Goal: Use online tool/utility: Utilize a website feature to perform a specific function

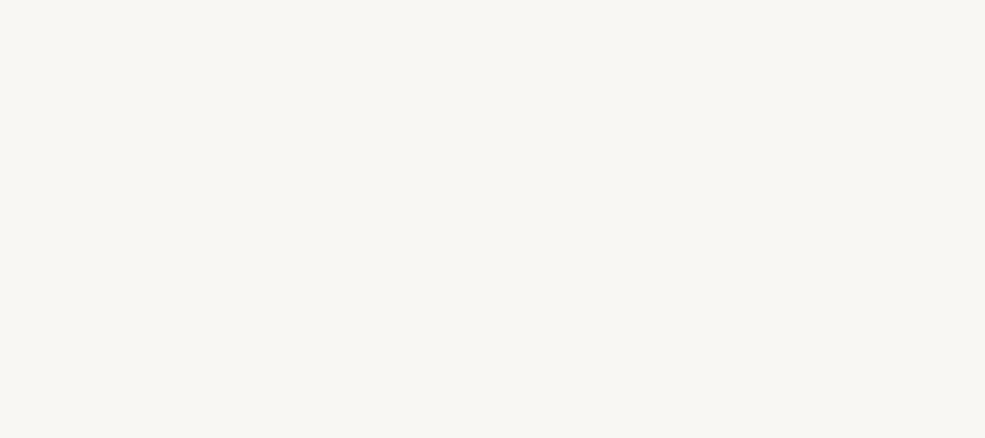
select select "FR"
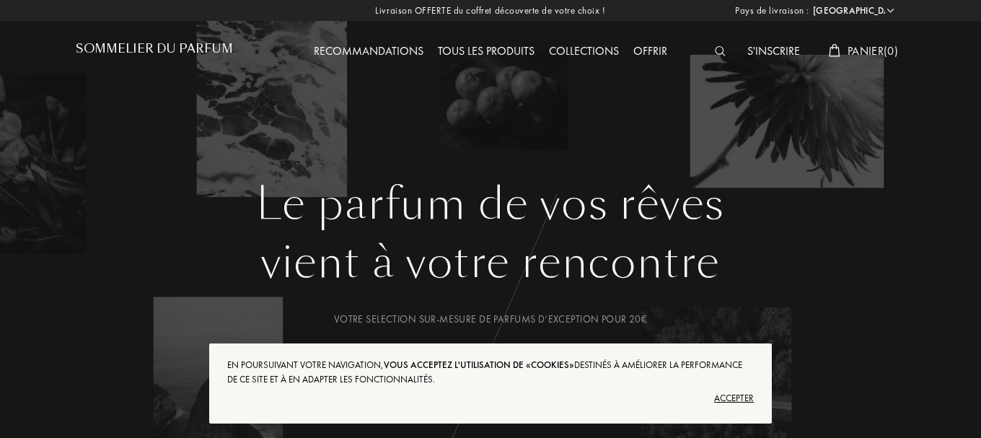
click at [211, 50] on h1 "Sommelier du Parfum" at bounding box center [154, 49] width 157 height 14
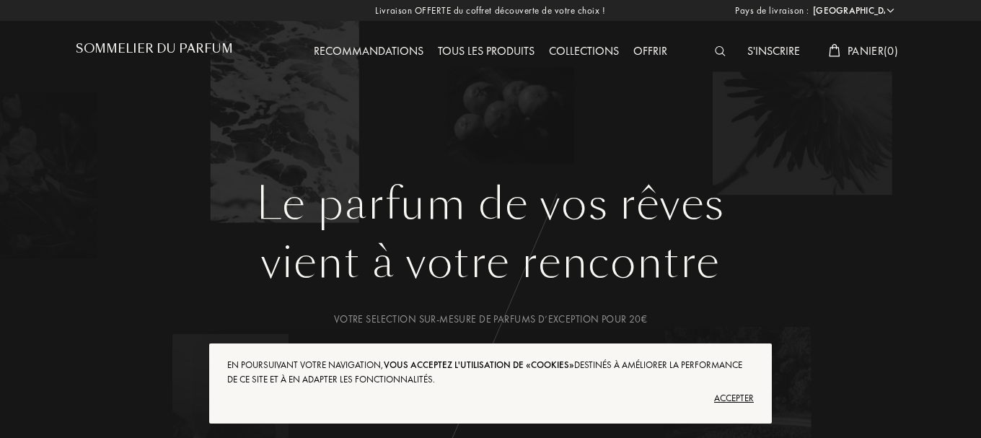
select select "FR"
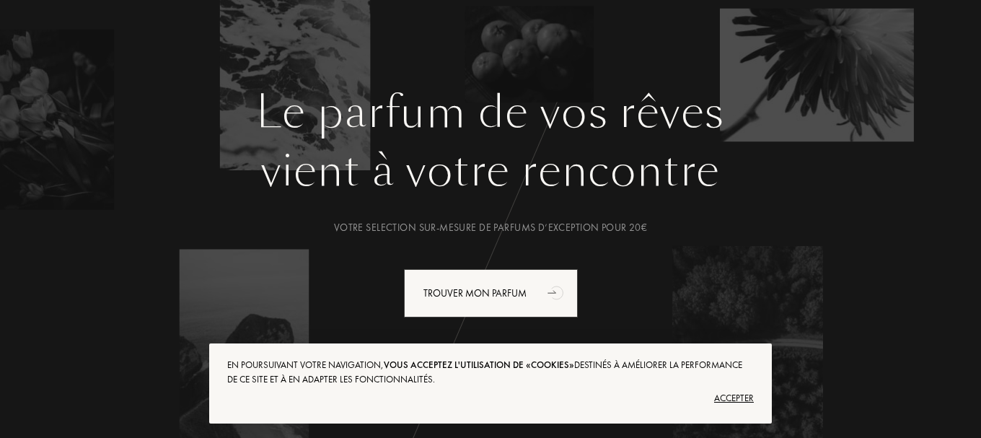
click at [723, 397] on div "Accepter" at bounding box center [490, 398] width 527 height 23
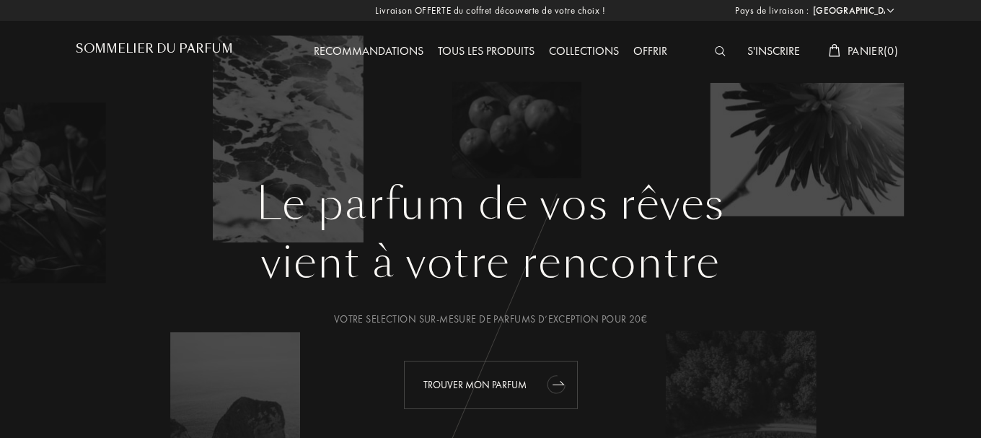
click at [506, 371] on div "Trouver mon parfum" at bounding box center [491, 385] width 174 height 48
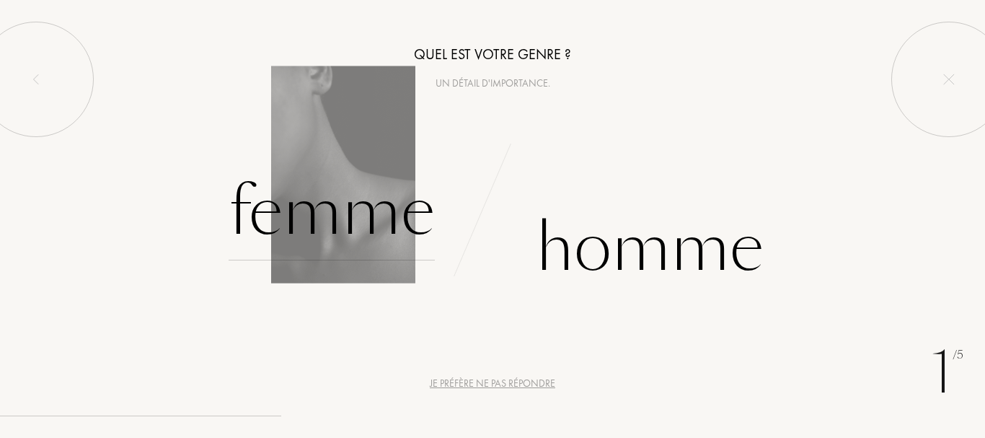
click at [391, 216] on div "Femme" at bounding box center [332, 211] width 206 height 97
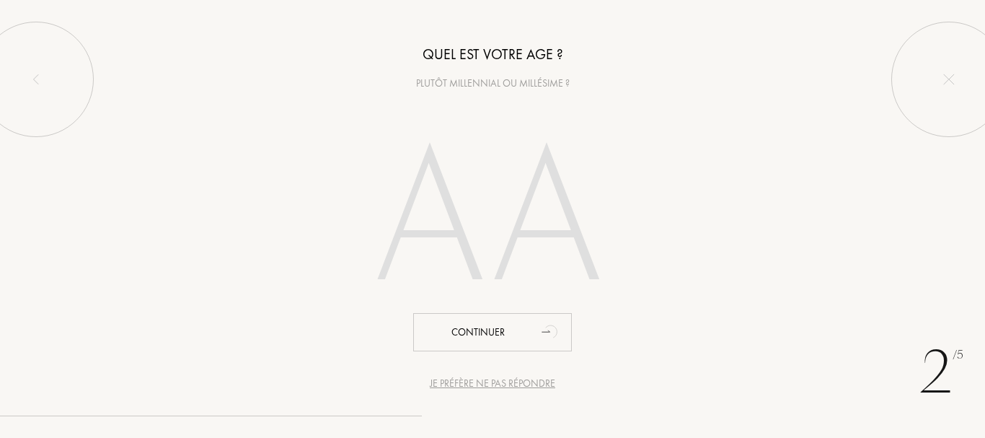
click at [509, 221] on input "number" at bounding box center [493, 222] width 310 height 249
click at [503, 252] on input "number" at bounding box center [493, 222] width 310 height 249
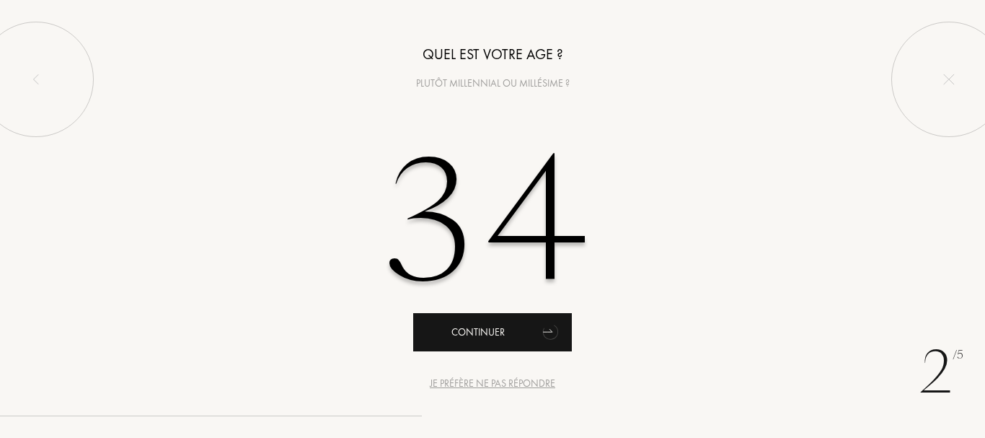
type input "34"
click at [495, 337] on div "Continuer" at bounding box center [492, 332] width 159 height 38
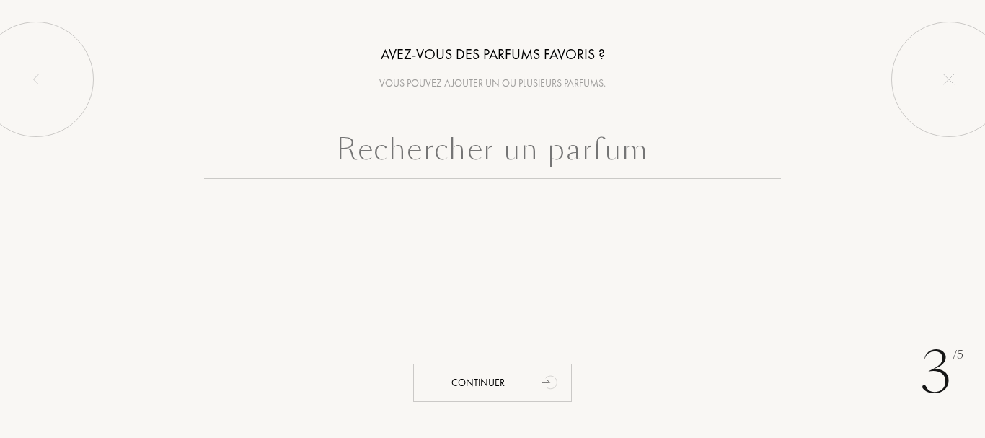
click at [539, 163] on input "text" at bounding box center [492, 153] width 577 height 52
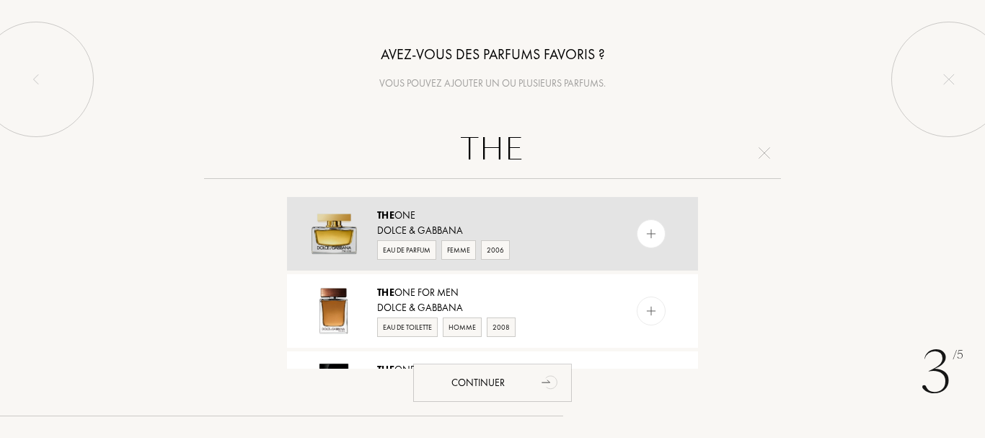
type input "THE"
click at [640, 242] on div at bounding box center [651, 233] width 29 height 29
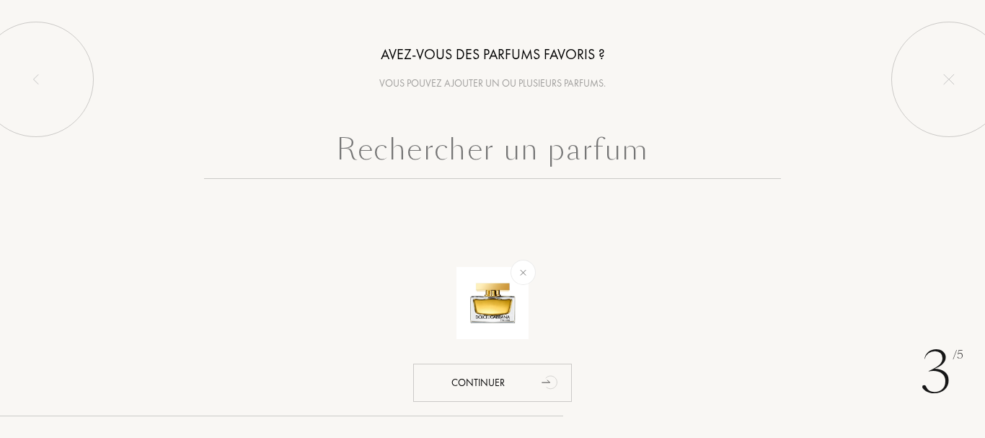
click at [545, 150] on input "text" at bounding box center [492, 153] width 577 height 52
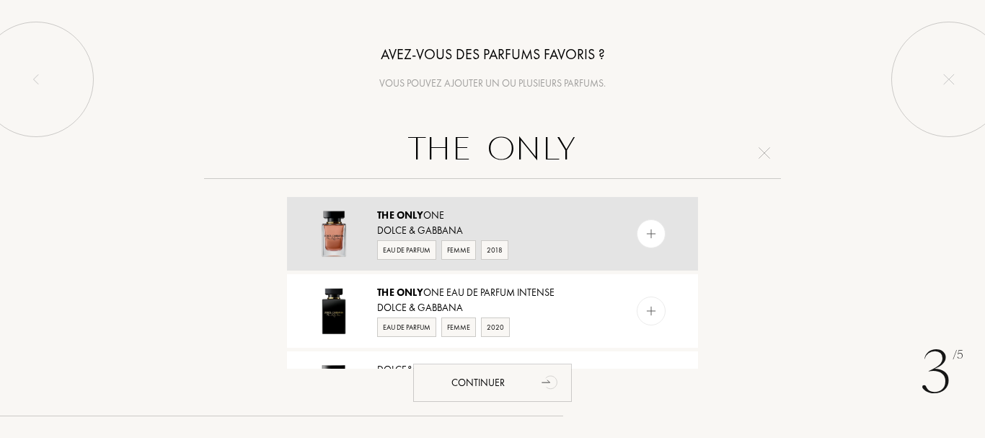
type input "THE ONLY"
click at [654, 228] on img at bounding box center [652, 234] width 14 height 14
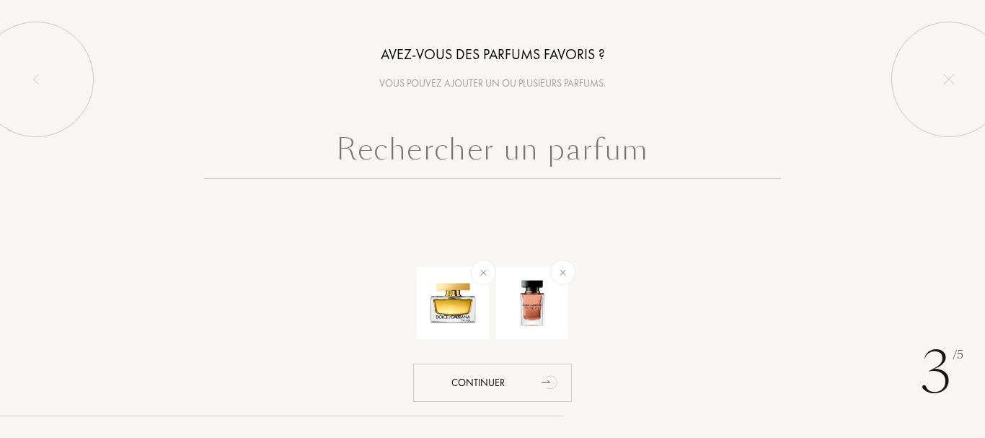
click at [573, 138] on input "text" at bounding box center [492, 153] width 577 height 52
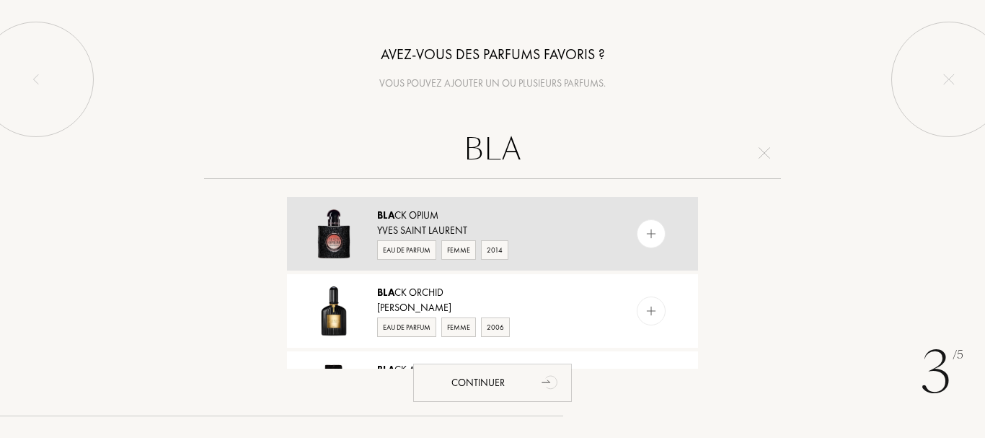
type input "BLA"
click at [650, 230] on img at bounding box center [652, 234] width 14 height 14
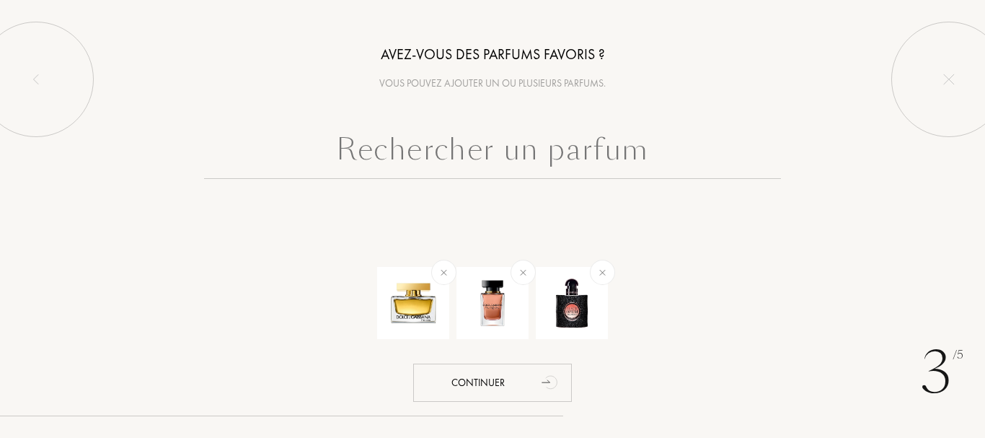
click at [539, 144] on input "text" at bounding box center [492, 153] width 577 height 52
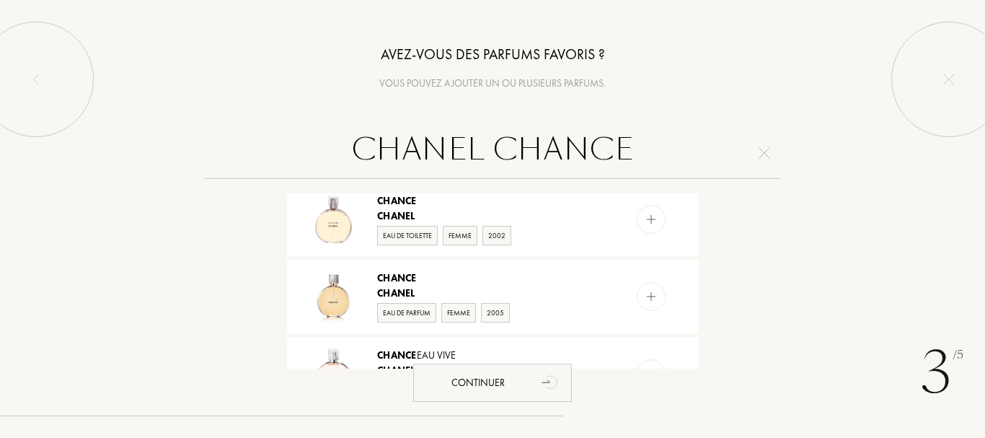
scroll to position [211, 0]
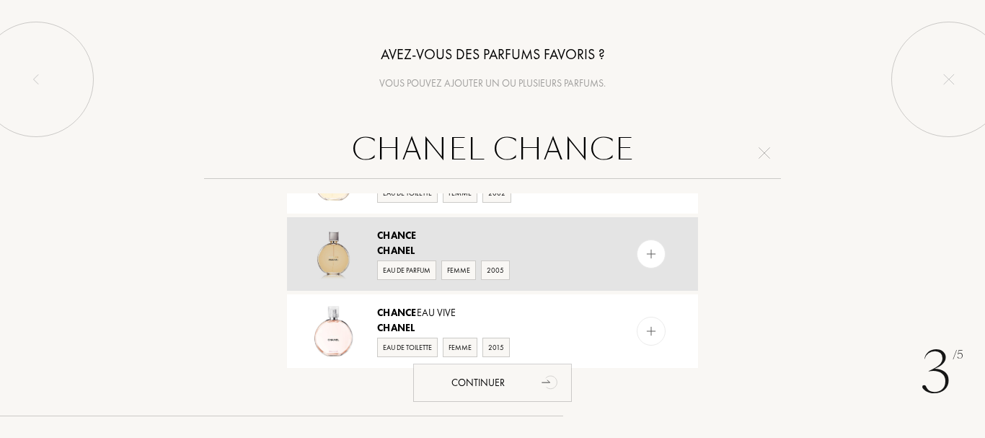
type input "CHANEL CHANCE"
click at [655, 261] on div at bounding box center [651, 253] width 29 height 29
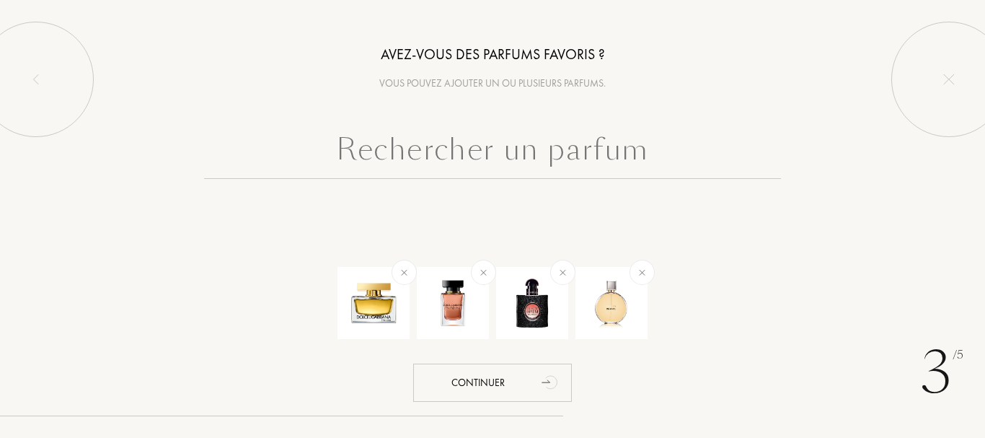
scroll to position [0, 0]
click at [457, 149] on input "text" at bounding box center [492, 153] width 577 height 52
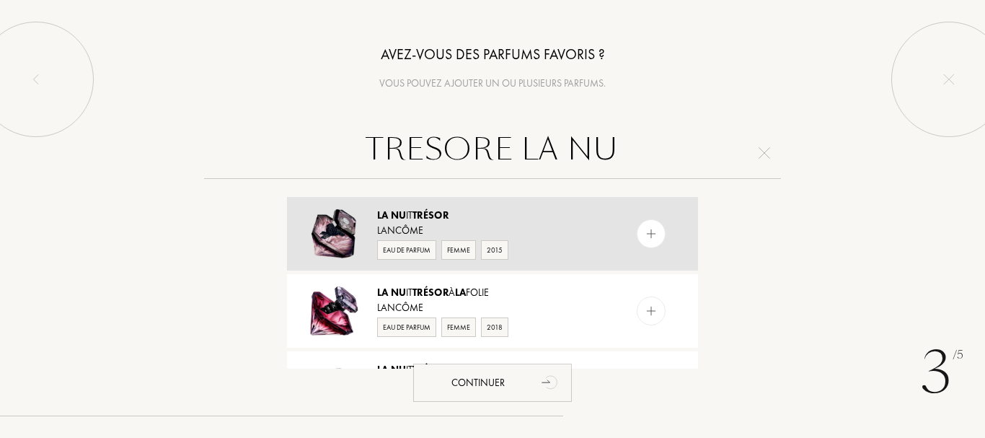
type input "TRESORE LA NU"
click at [647, 231] on img at bounding box center [652, 234] width 14 height 14
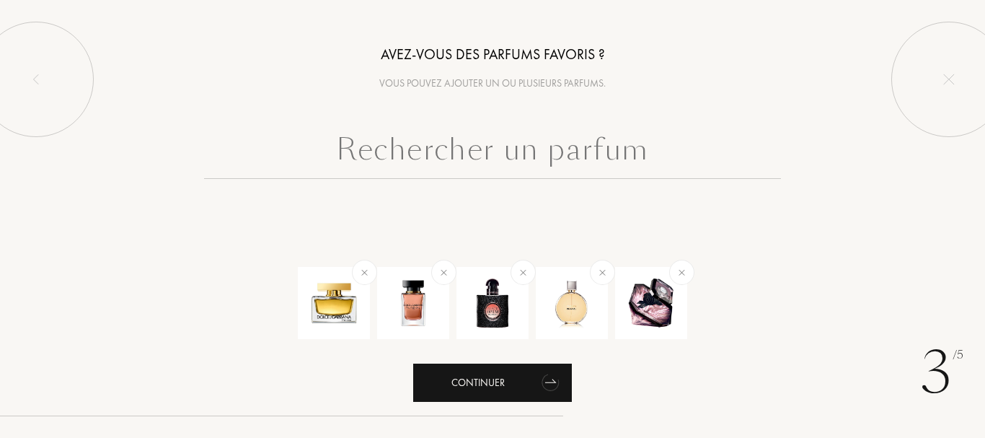
click at [507, 387] on div "Continuer" at bounding box center [492, 383] width 159 height 38
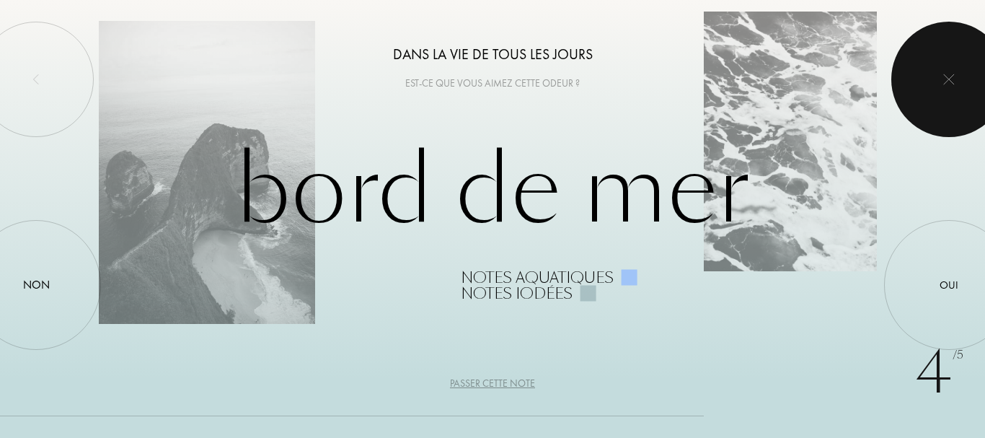
click at [951, 109] on div at bounding box center [949, 79] width 115 height 115
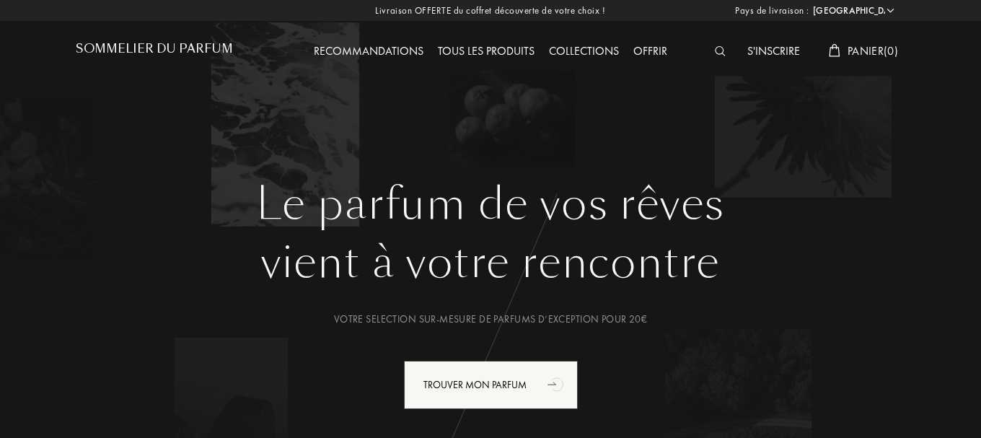
select select "FR"
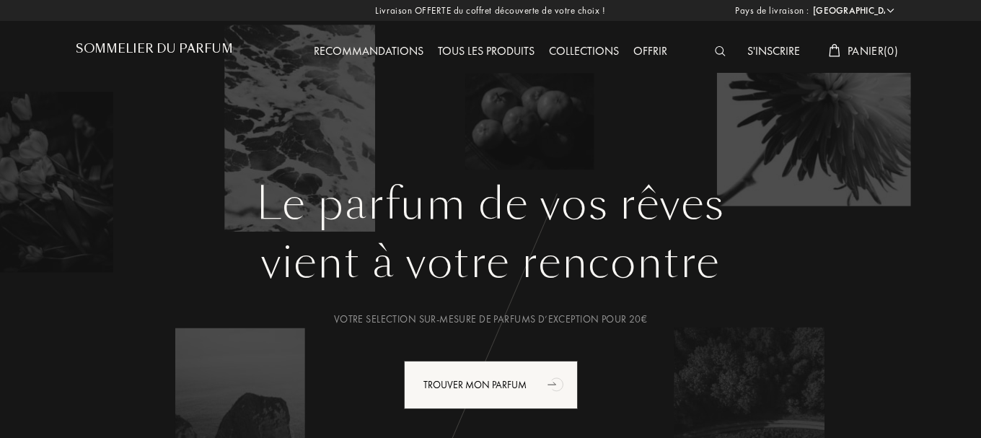
drag, startPoint x: 976, startPoint y: 128, endPoint x: 984, endPoint y: 166, distance: 39.0
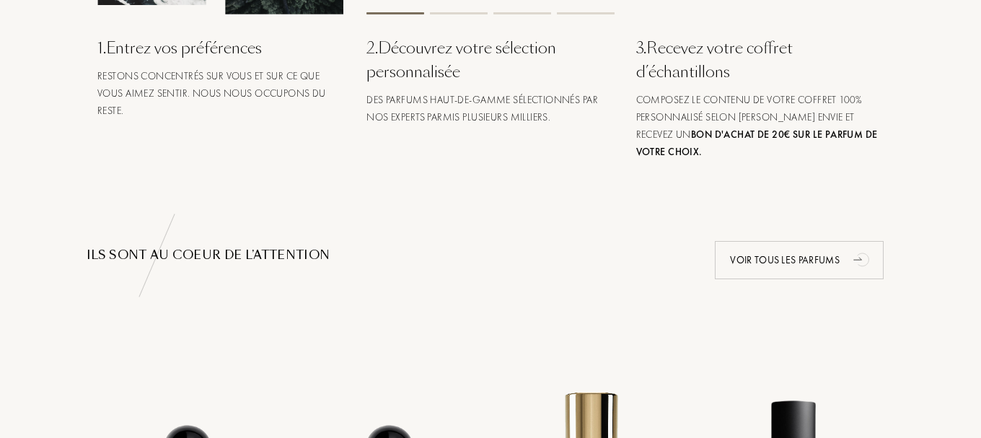
scroll to position [383, 0]
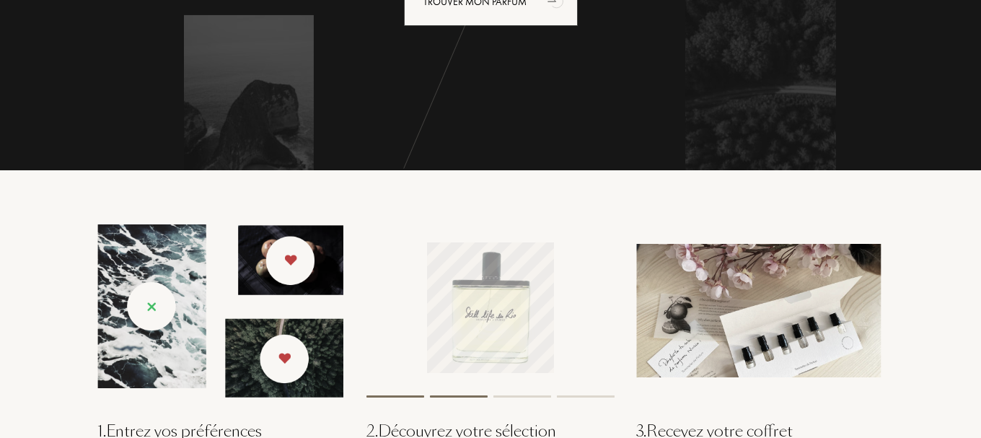
drag, startPoint x: 985, startPoint y: 66, endPoint x: 548, endPoint y: 123, distance: 440.2
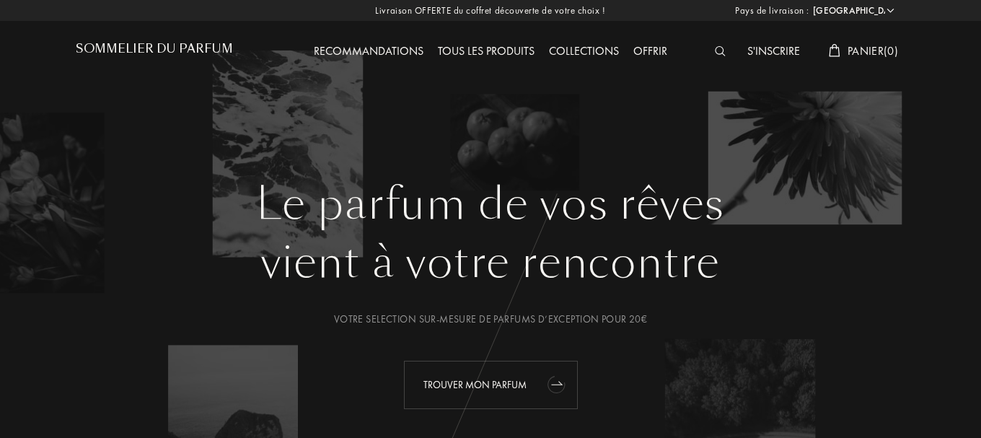
click at [492, 390] on div "Trouver mon parfum" at bounding box center [491, 385] width 174 height 48
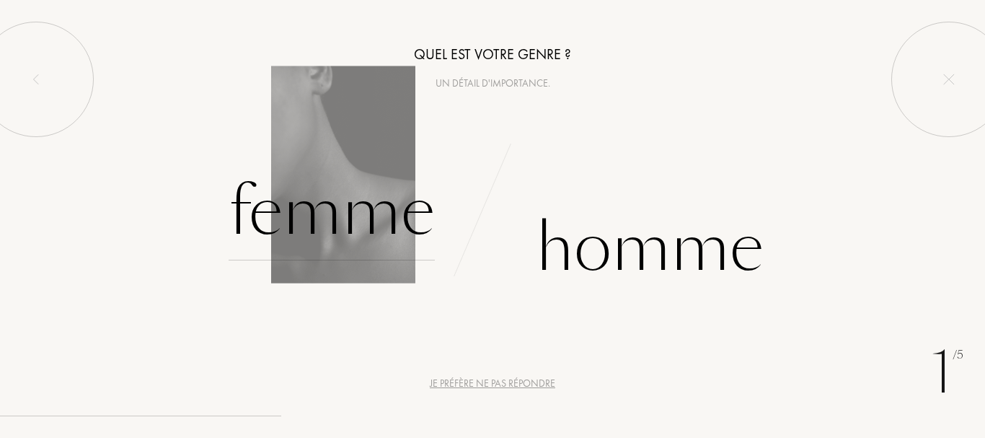
click at [376, 221] on div "Femme" at bounding box center [332, 211] width 206 height 97
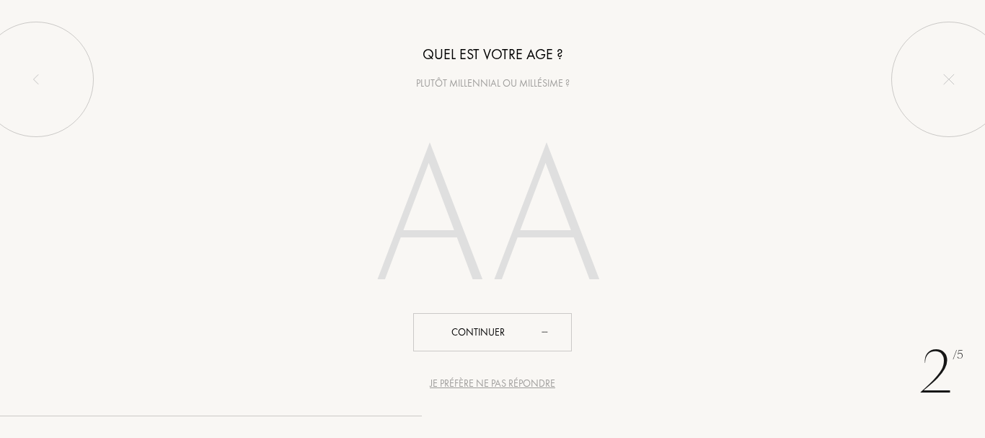
click at [486, 207] on input "number" at bounding box center [493, 222] width 310 height 249
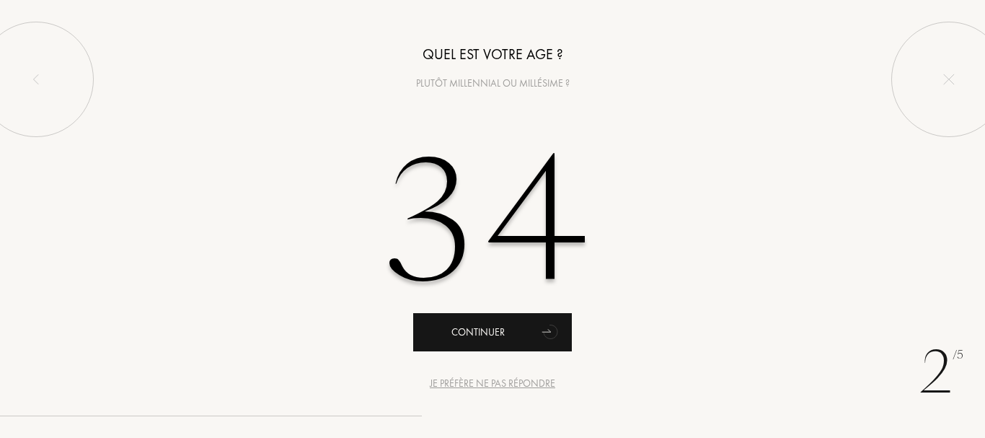
type input "34"
click at [488, 335] on div "Continuer" at bounding box center [492, 332] width 159 height 38
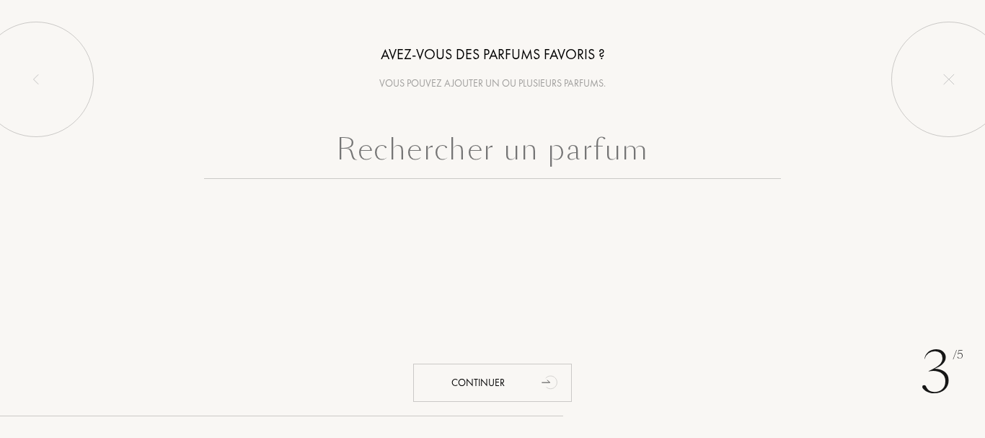
click at [498, 164] on input "text" at bounding box center [492, 153] width 577 height 52
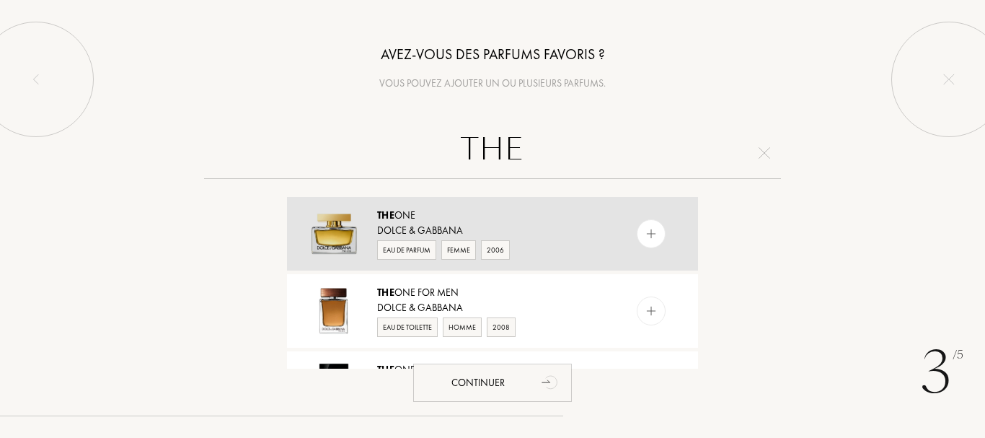
type input "THE"
click at [645, 230] on img at bounding box center [652, 234] width 14 height 14
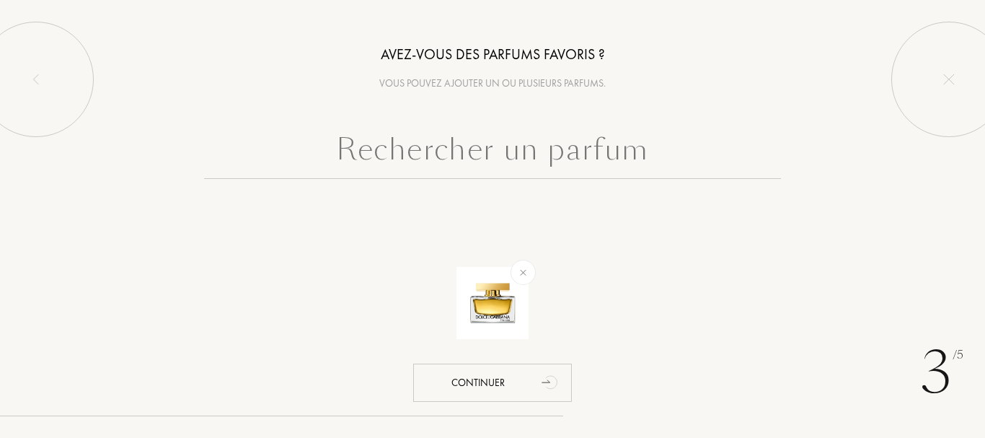
click at [559, 154] on input "text" at bounding box center [492, 153] width 577 height 52
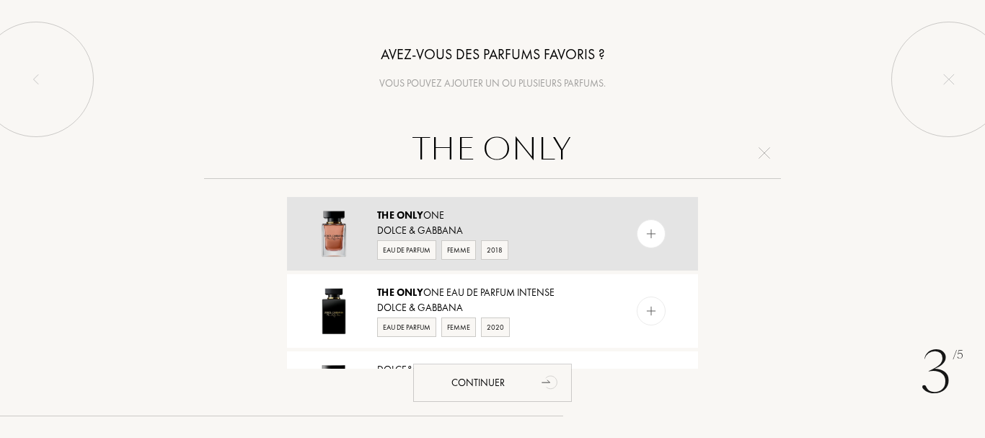
type input "THE ONLY"
click at [639, 222] on div at bounding box center [651, 233] width 29 height 29
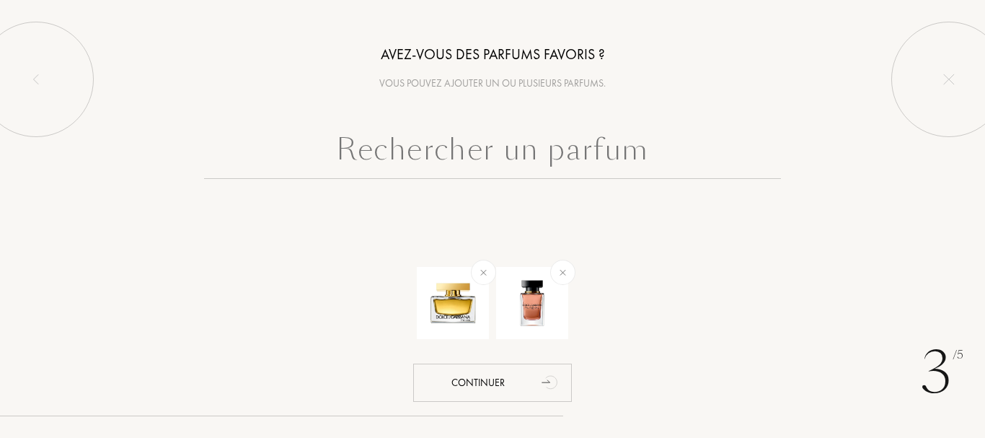
click at [541, 178] on input "text" at bounding box center [492, 153] width 577 height 52
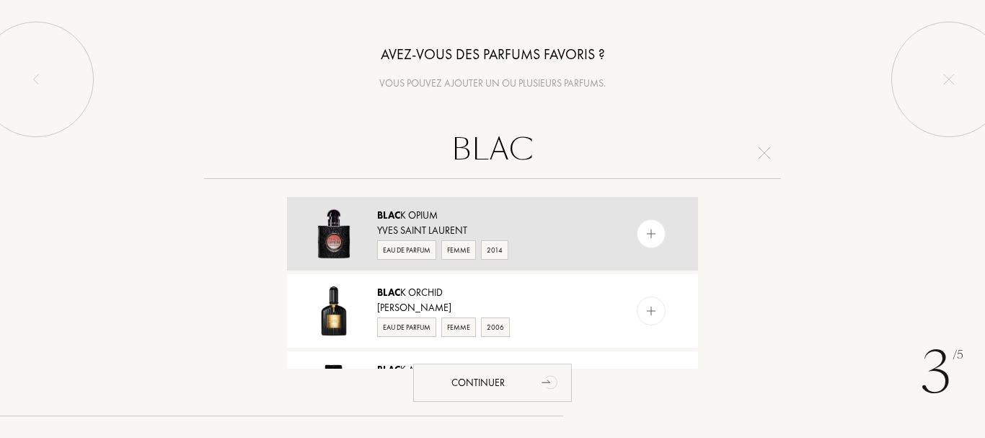
type input "BLAC"
click at [653, 237] on img at bounding box center [652, 234] width 14 height 14
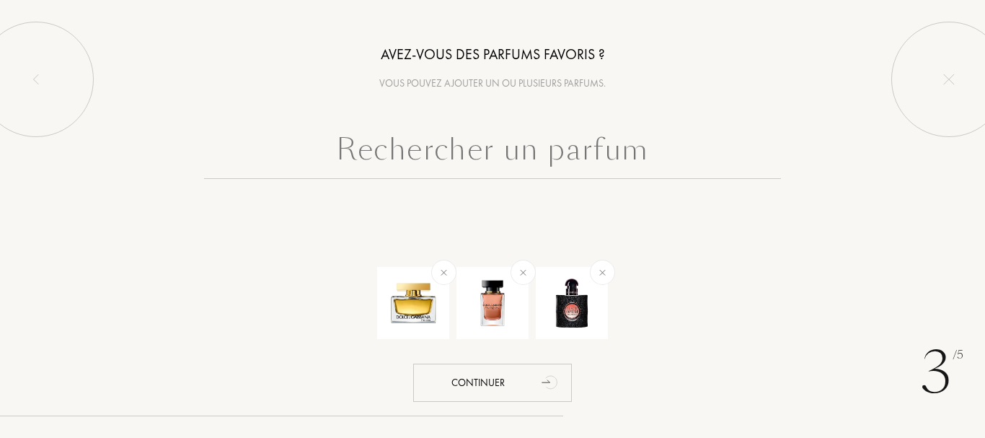
click at [588, 158] on input "text" at bounding box center [492, 153] width 577 height 52
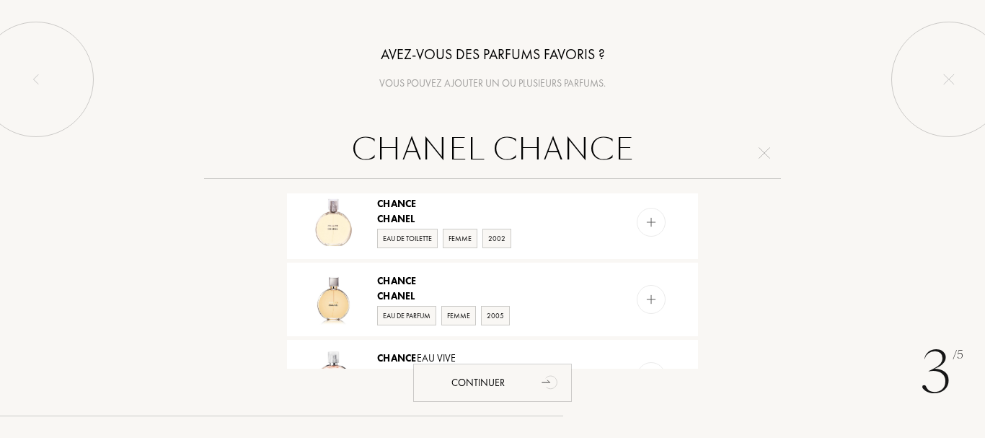
scroll to position [168, 0]
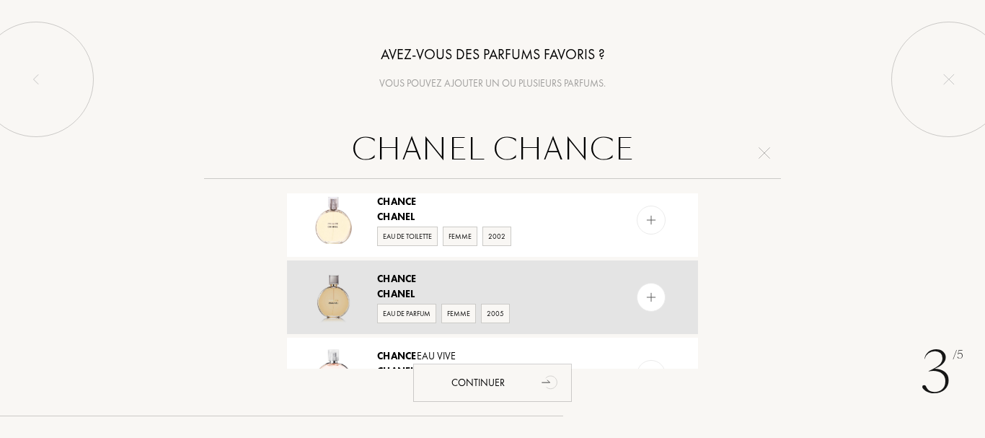
type input "CHANEL CHANCE"
click at [645, 294] on img at bounding box center [652, 298] width 14 height 14
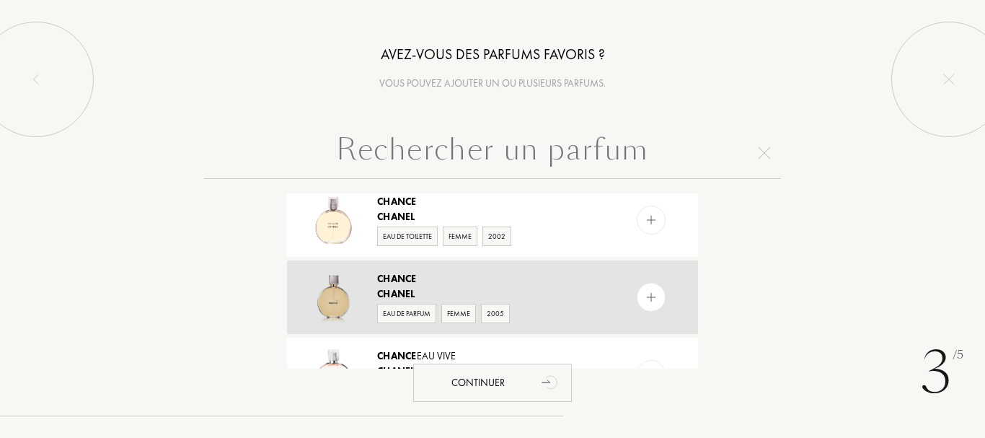
scroll to position [0, 0]
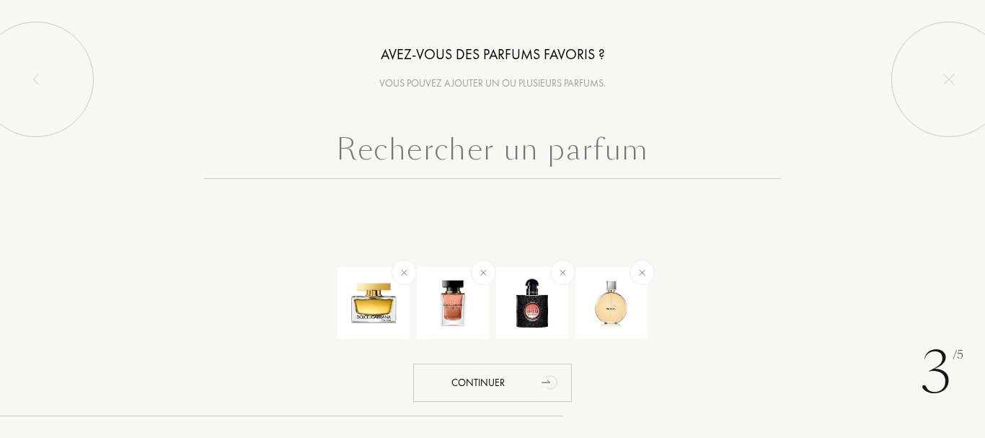
click at [536, 149] on input "text" at bounding box center [492, 153] width 577 height 52
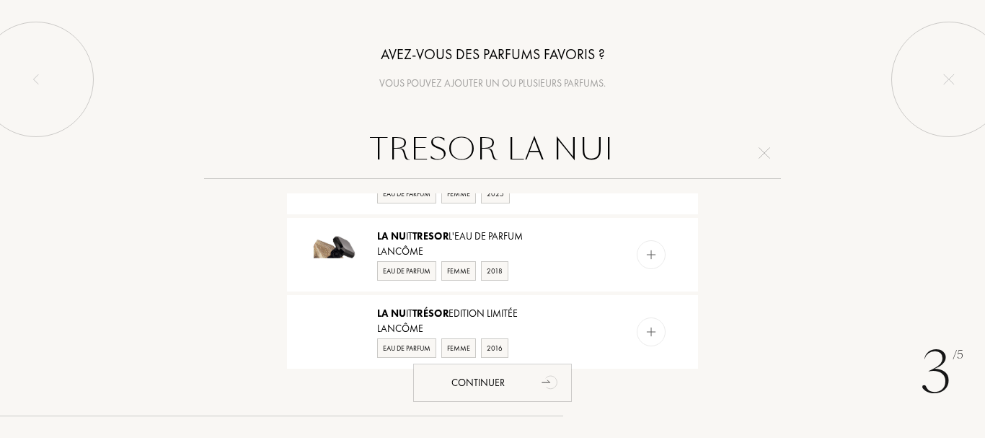
scroll to position [905, 0]
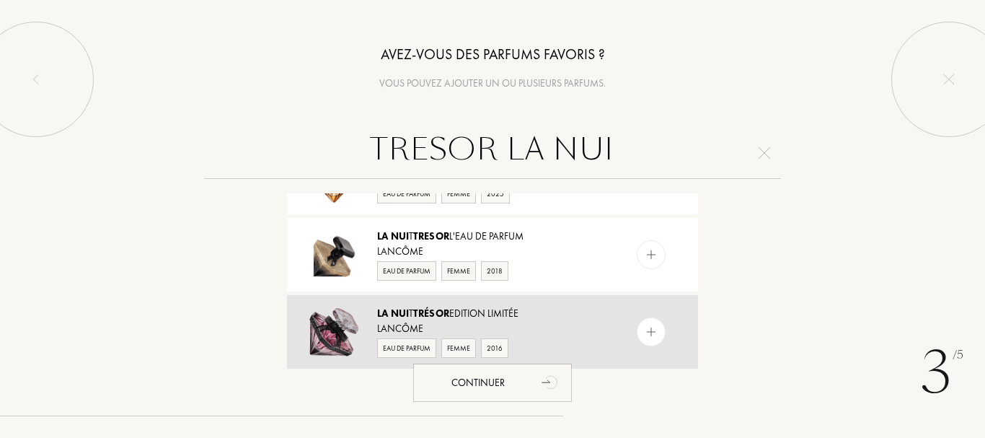
type input "TRESOR LA NUI"
click at [657, 329] on div at bounding box center [651, 331] width 29 height 29
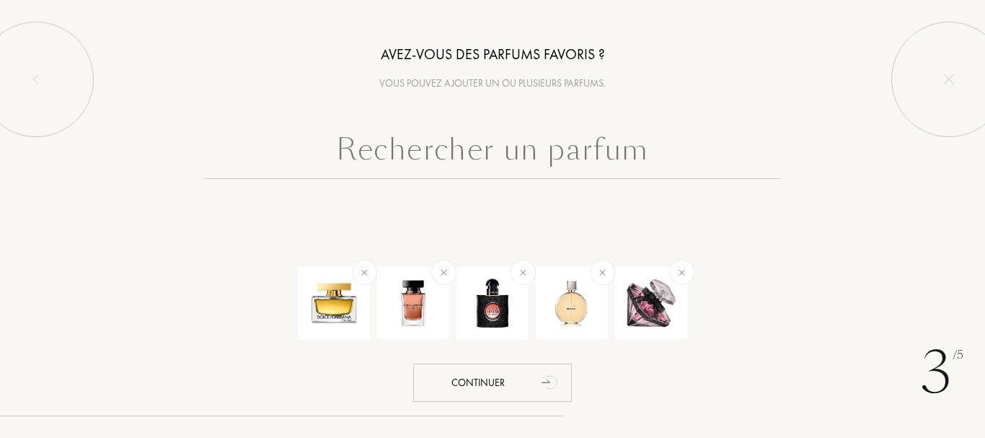
scroll to position [0, 0]
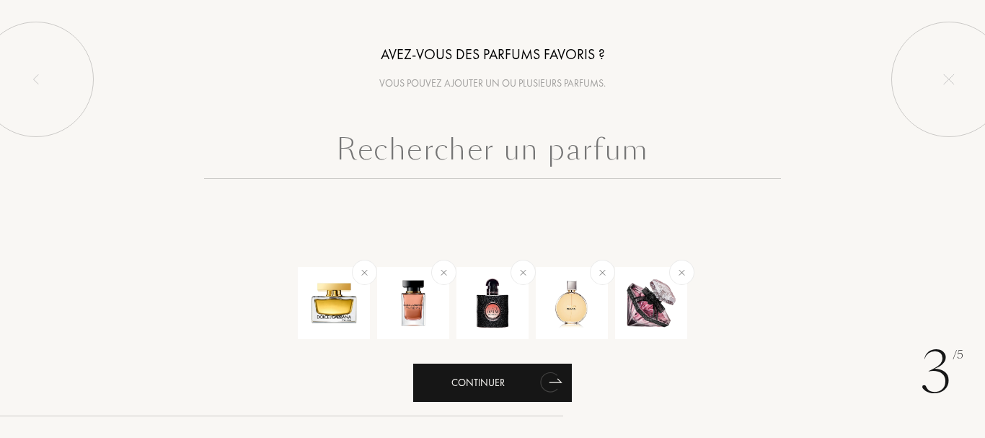
click at [468, 385] on div "Continuer" at bounding box center [492, 383] width 159 height 38
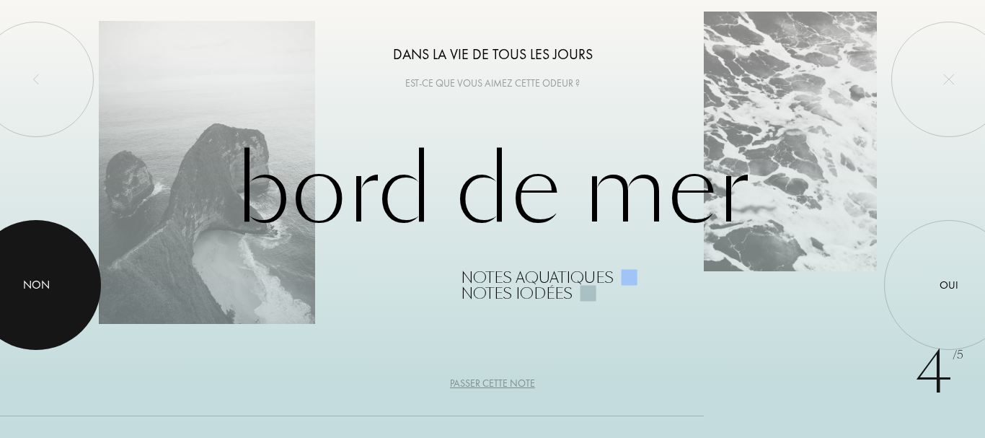
click at [25, 310] on div at bounding box center [36, 285] width 130 height 130
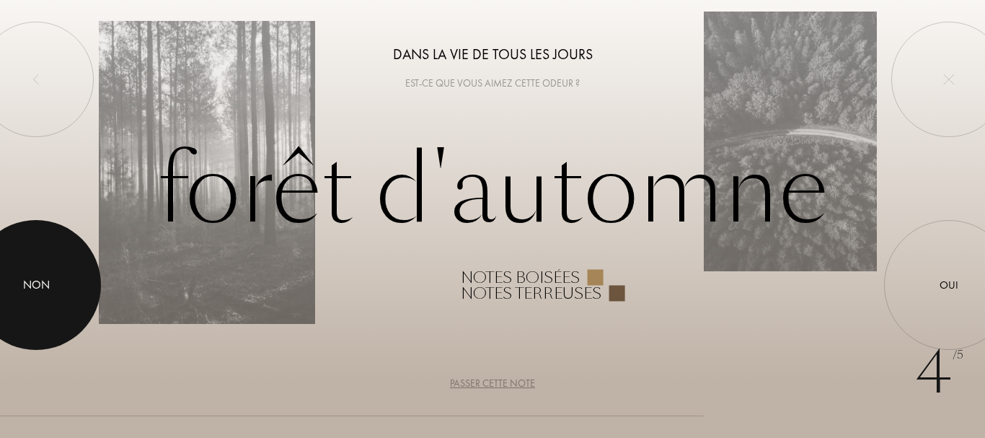
click at [25, 310] on div at bounding box center [36, 285] width 130 height 130
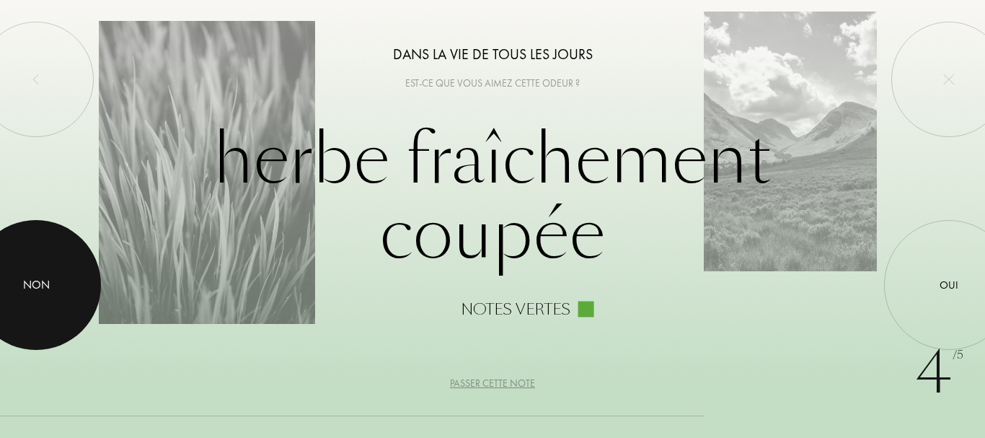
click at [25, 310] on div at bounding box center [36, 285] width 130 height 130
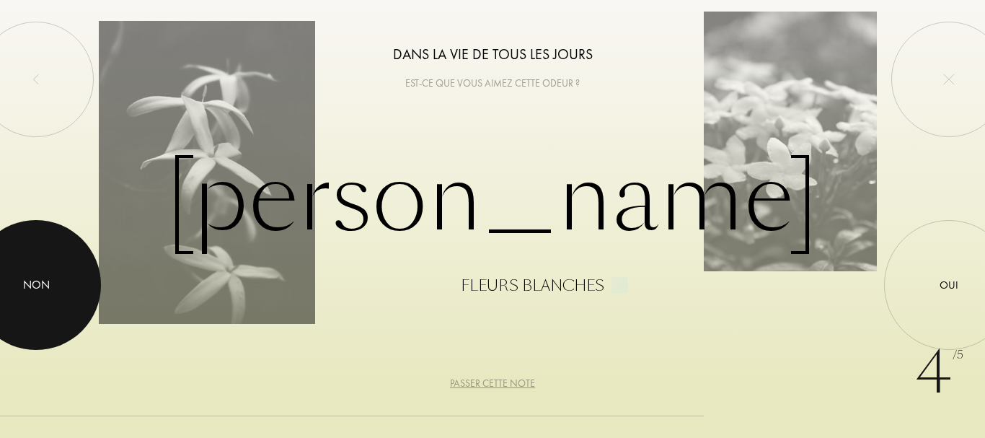
click at [54, 310] on div at bounding box center [36, 285] width 130 height 130
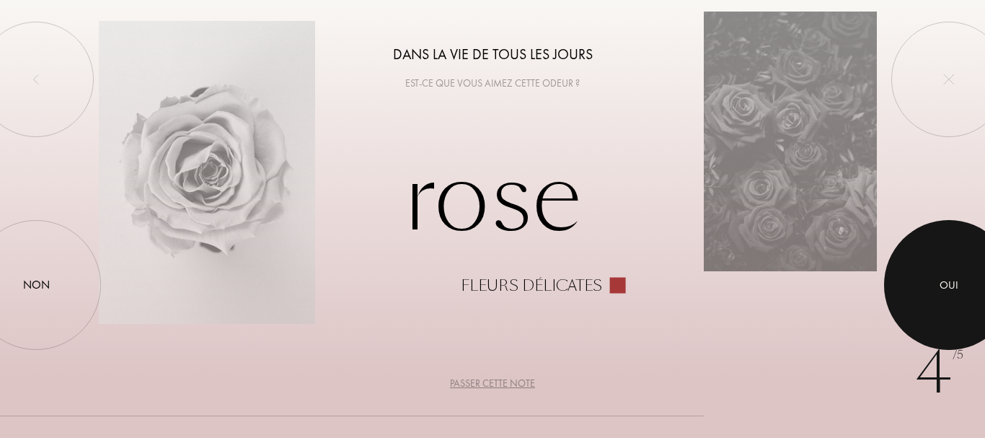
click at [956, 288] on div "Oui" at bounding box center [949, 284] width 19 height 17
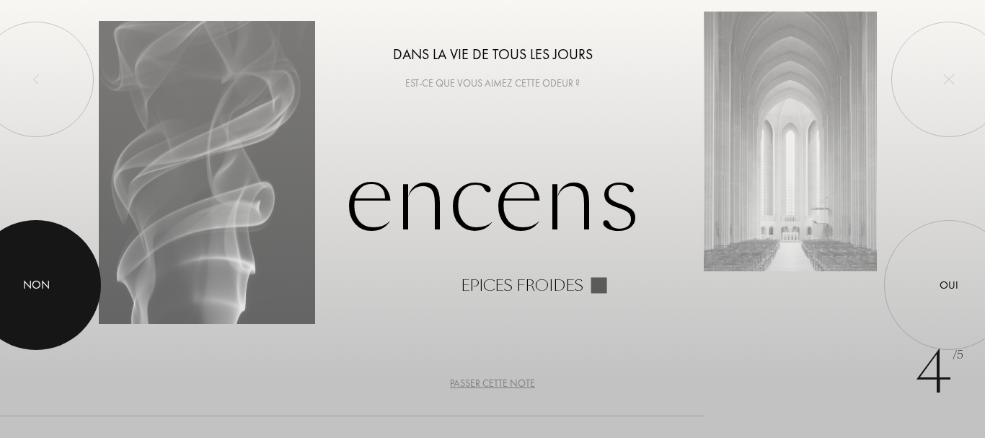
click at [23, 340] on div at bounding box center [36, 285] width 130 height 130
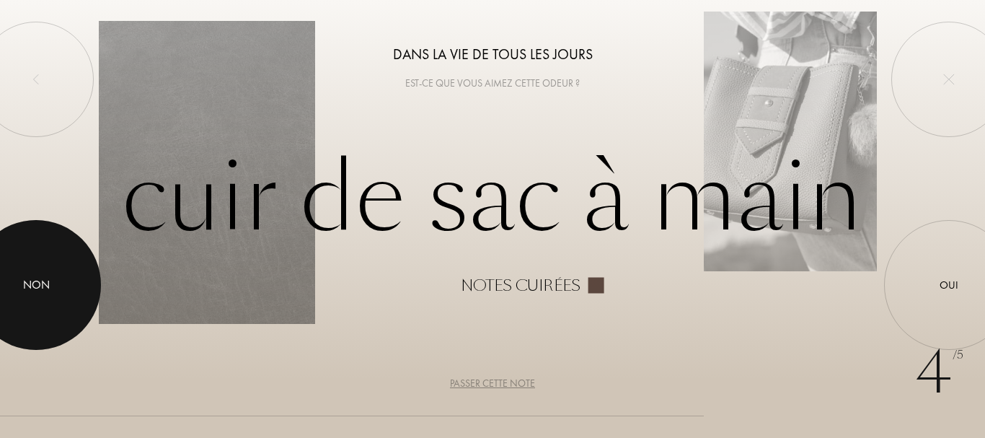
click at [42, 294] on div at bounding box center [36, 285] width 130 height 130
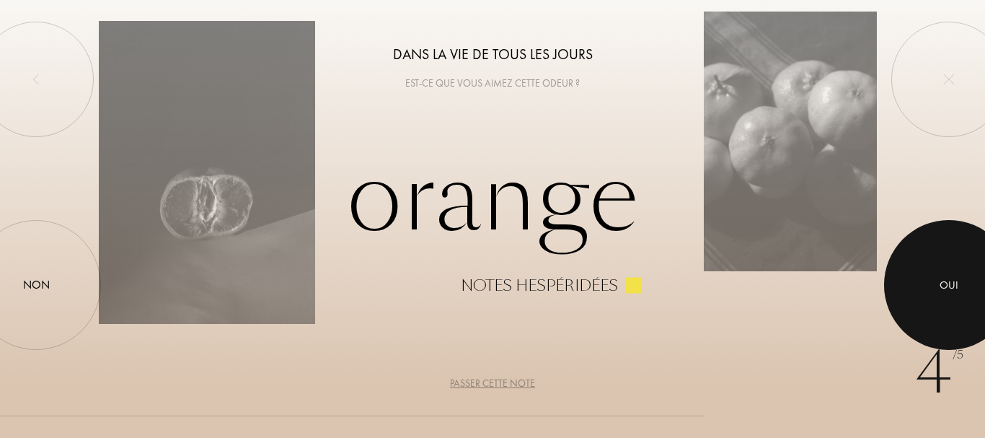
click at [974, 309] on div at bounding box center [949, 285] width 130 height 130
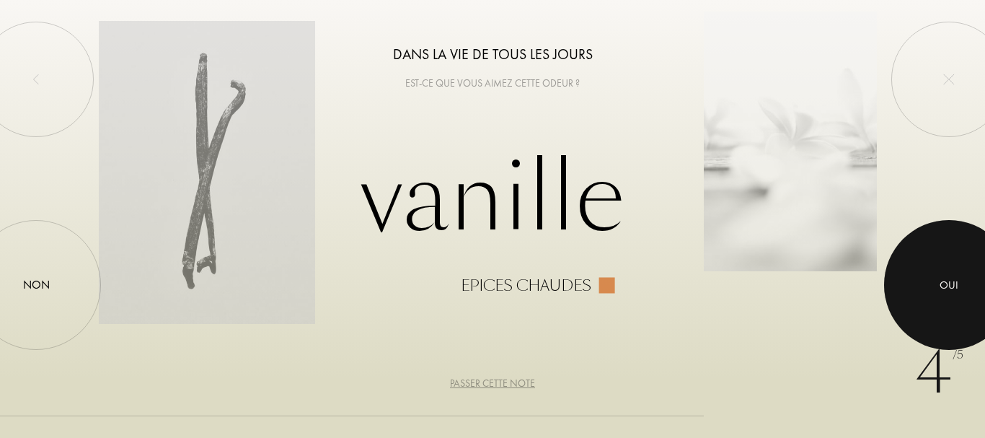
click at [974, 309] on div at bounding box center [949, 285] width 130 height 130
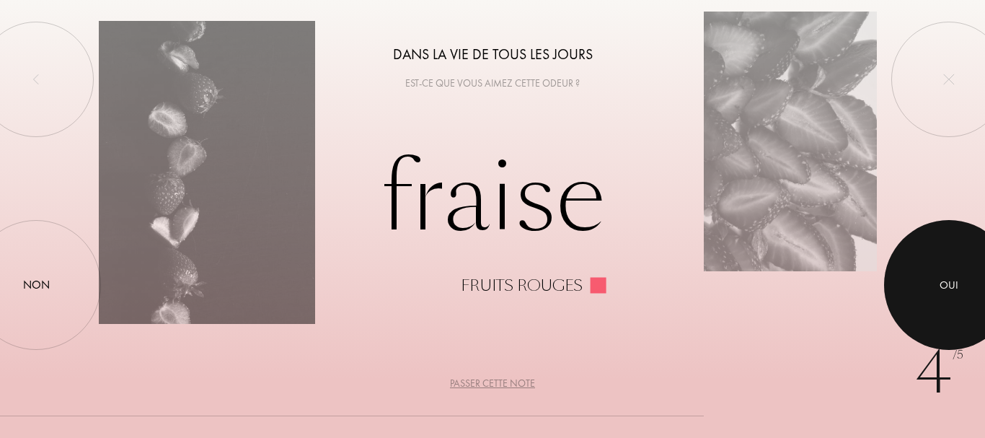
click at [974, 309] on div at bounding box center [949, 285] width 130 height 130
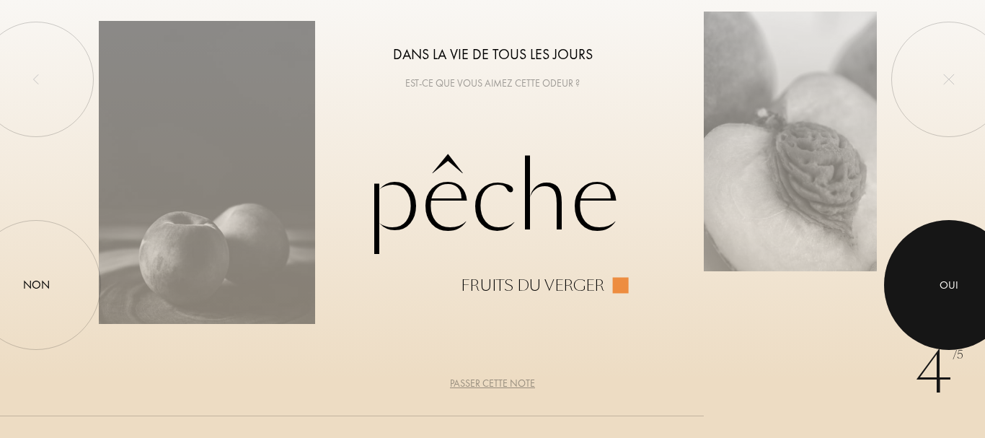
click at [974, 309] on div at bounding box center [949, 285] width 130 height 130
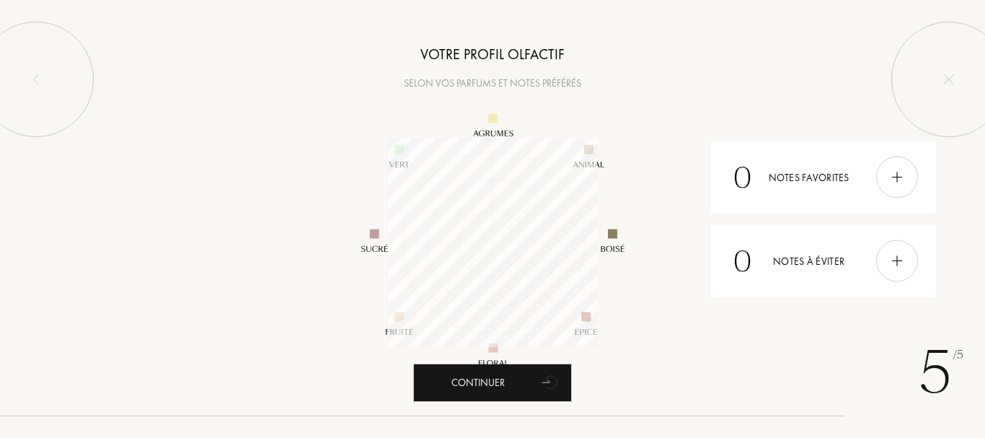
scroll to position [209, 209]
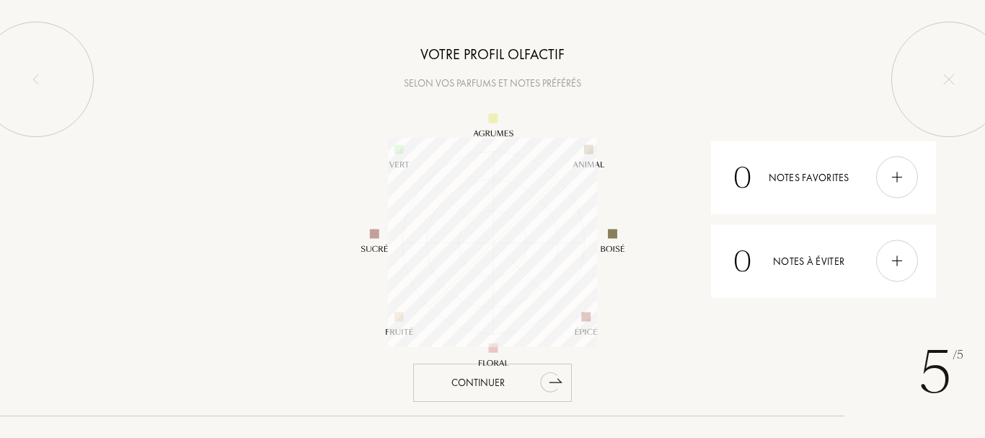
click at [504, 384] on div "Continuer" at bounding box center [492, 383] width 159 height 38
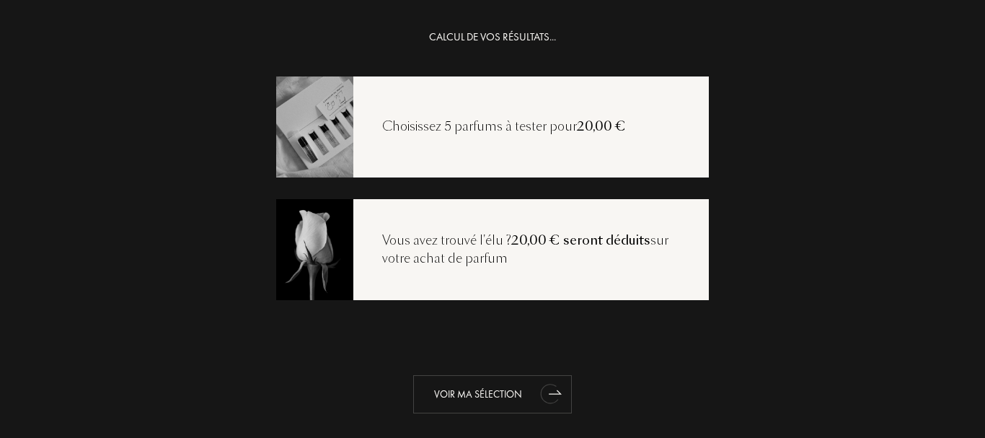
click at [530, 402] on div "Voir ma sélection" at bounding box center [492, 394] width 159 height 38
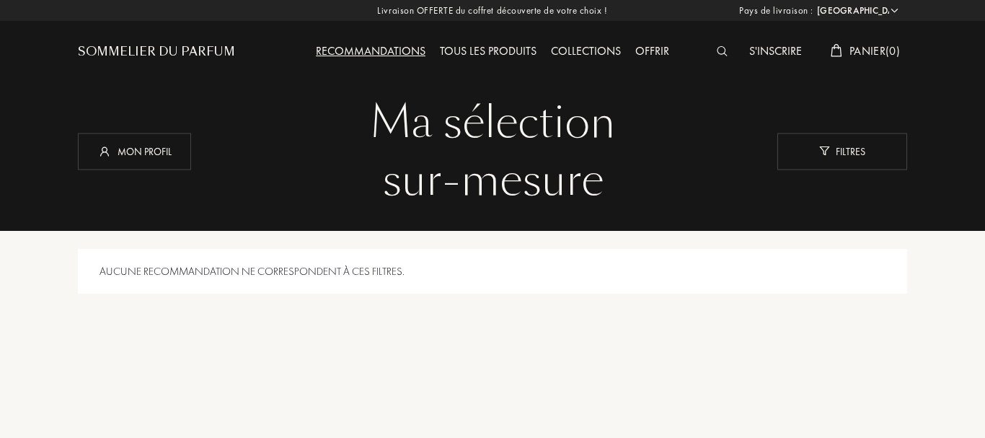
select select "FR"
